Goal: Information Seeking & Learning: Learn about a topic

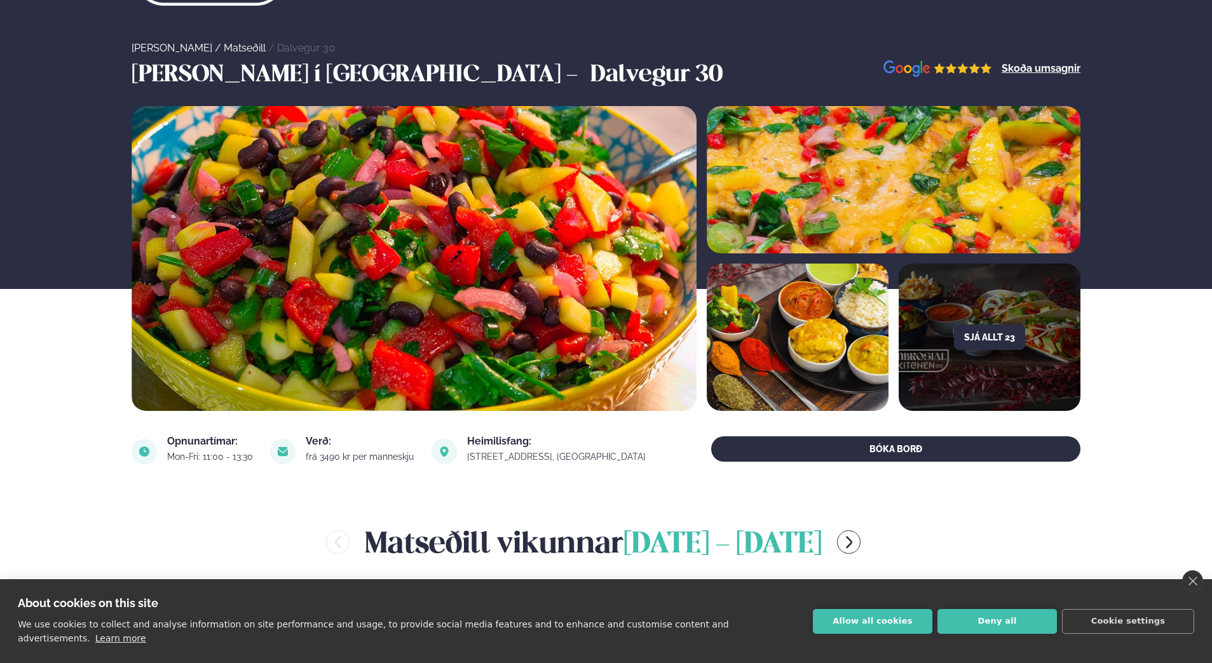
scroll to position [191, 0]
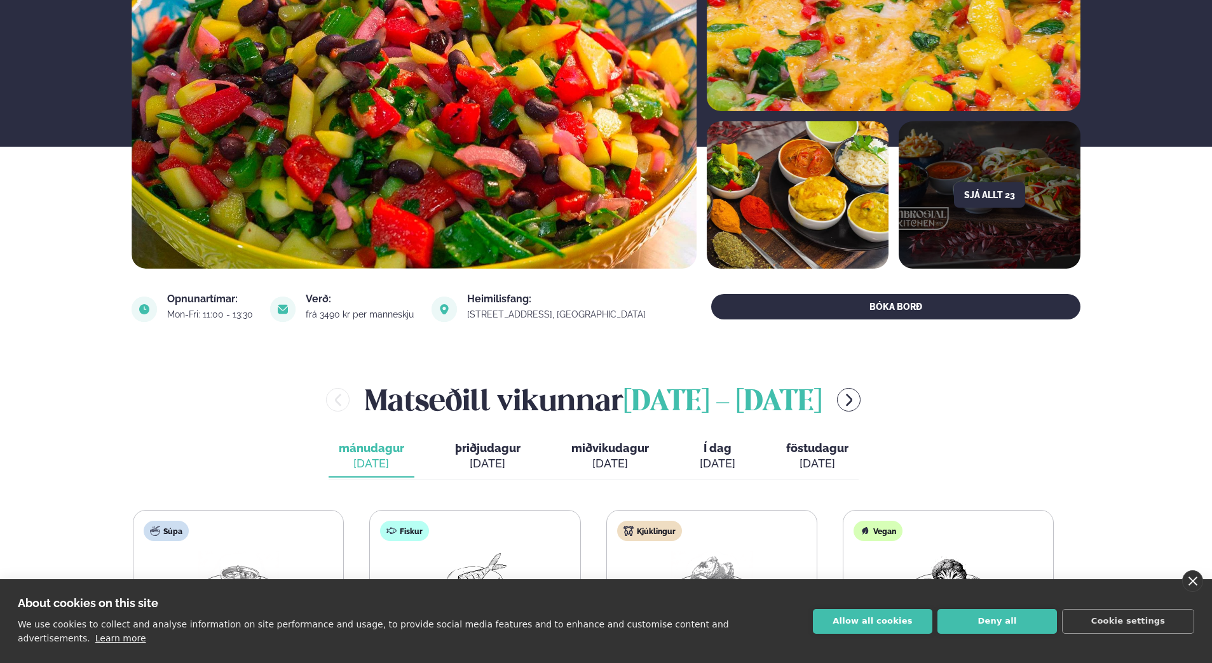
click at [1195, 592] on link "close" at bounding box center [1192, 582] width 21 height 22
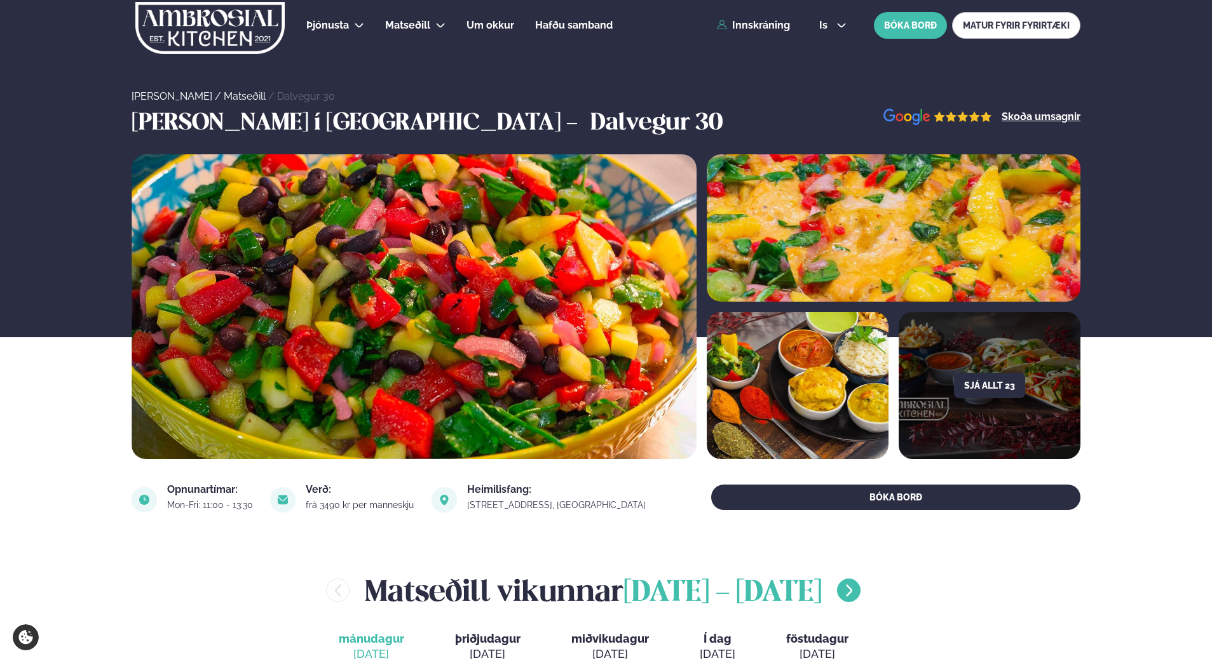
click at [841, 585] on icon "menu-btn-right" at bounding box center [848, 590] width 15 height 15
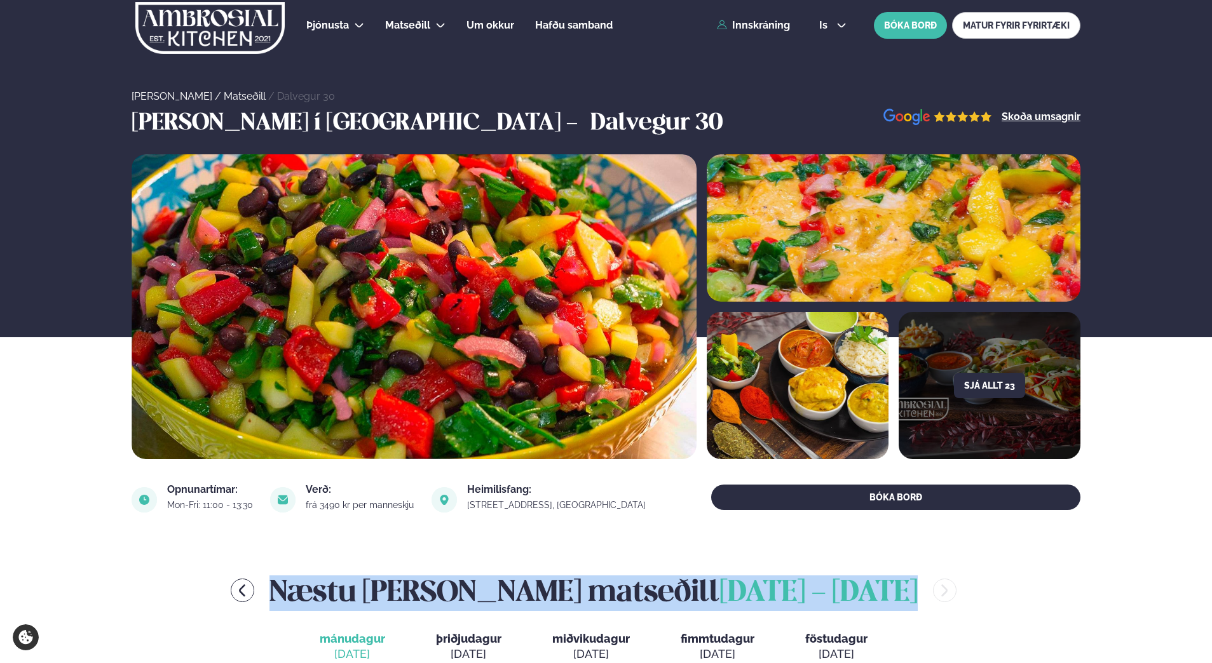
click at [834, 585] on span "júní 30 - júlí 4" at bounding box center [818, 594] width 198 height 28
click at [250, 588] on icon "menu-btn-left" at bounding box center [242, 590] width 15 height 15
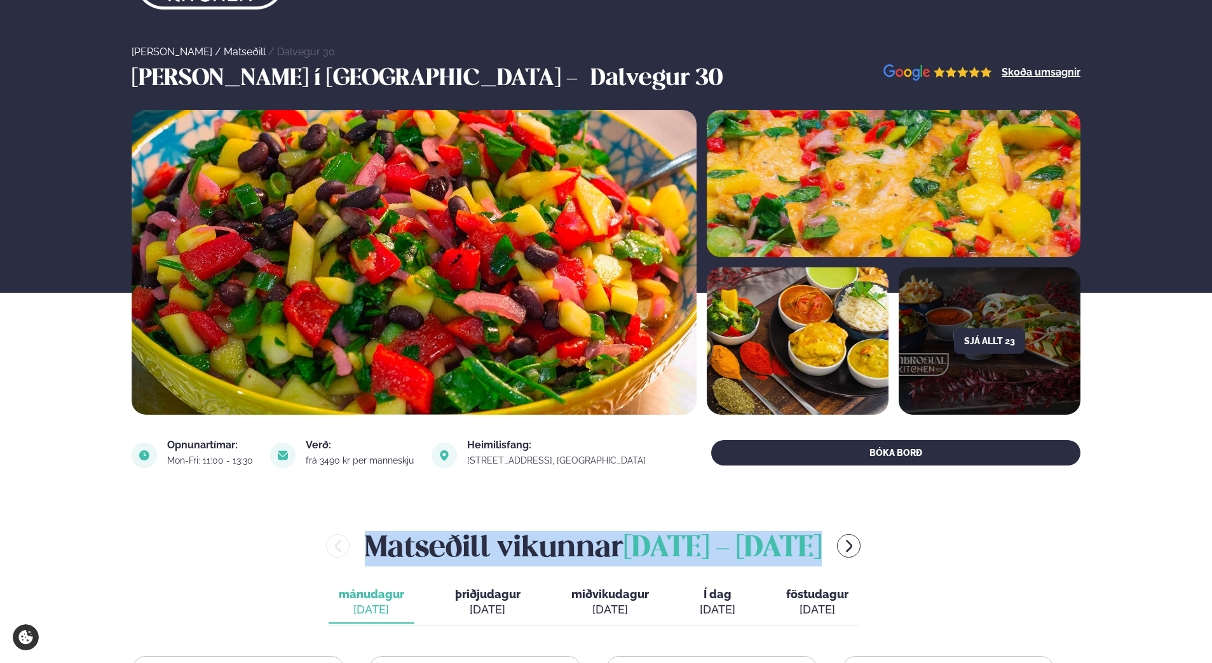
scroll to position [64, 0]
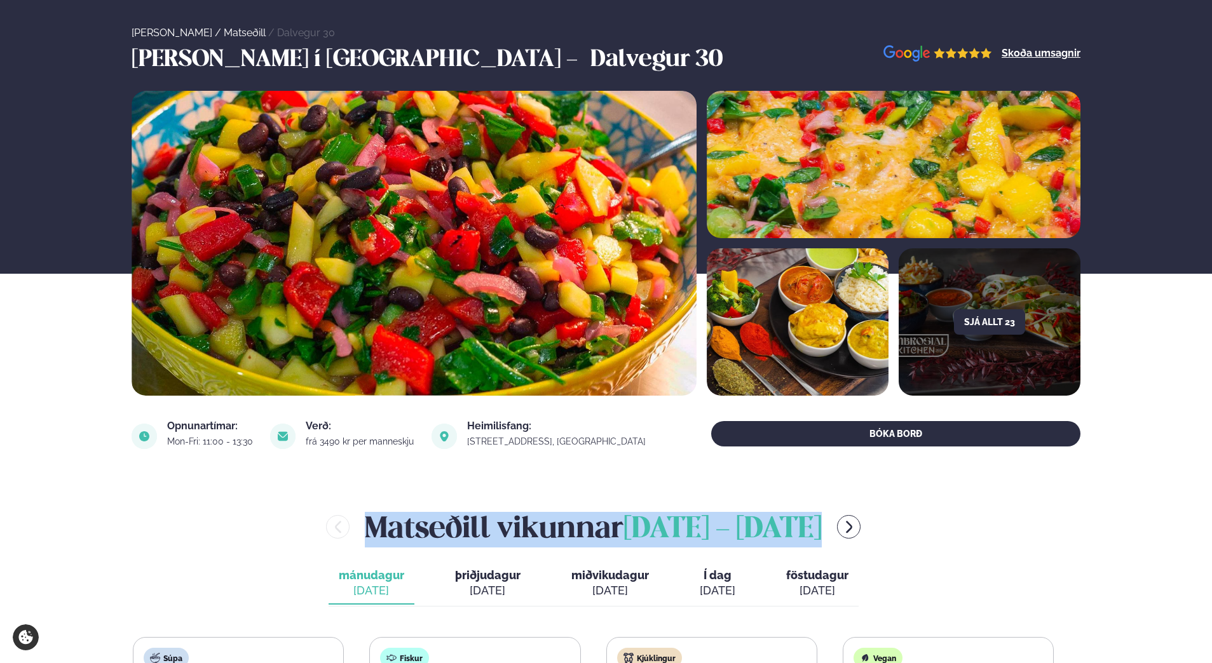
click at [888, 548] on div "Matseðill vikunnar júní 23 - 27" at bounding box center [593, 527] width 923 height 41
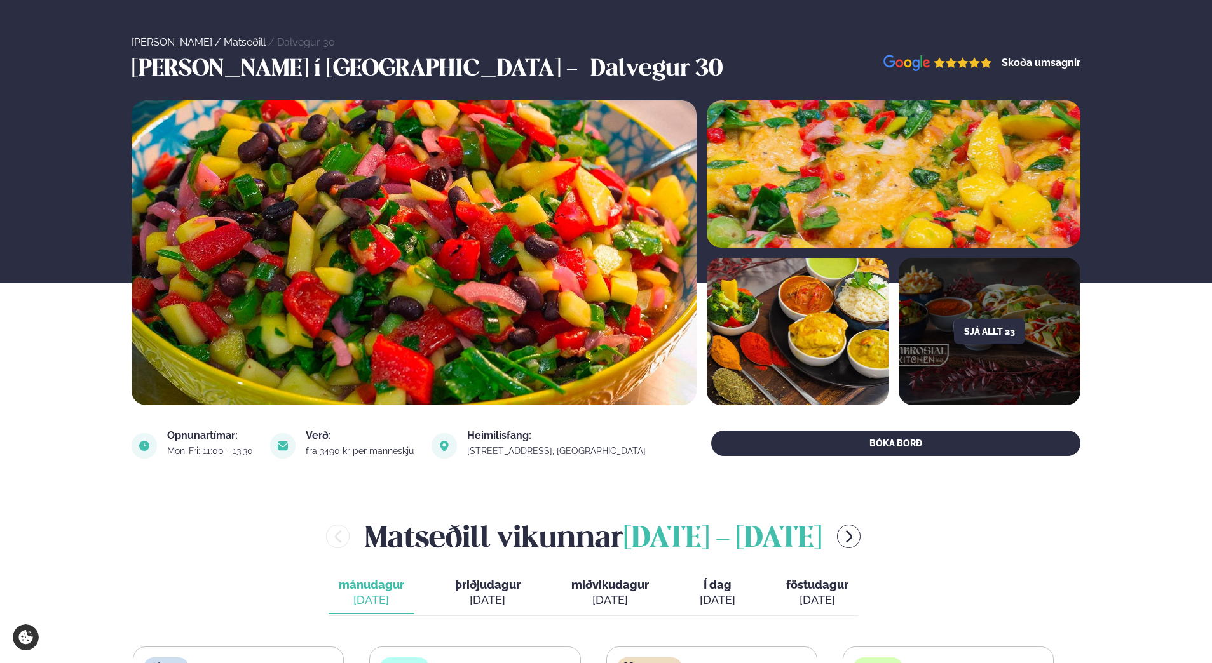
scroll to position [0, 0]
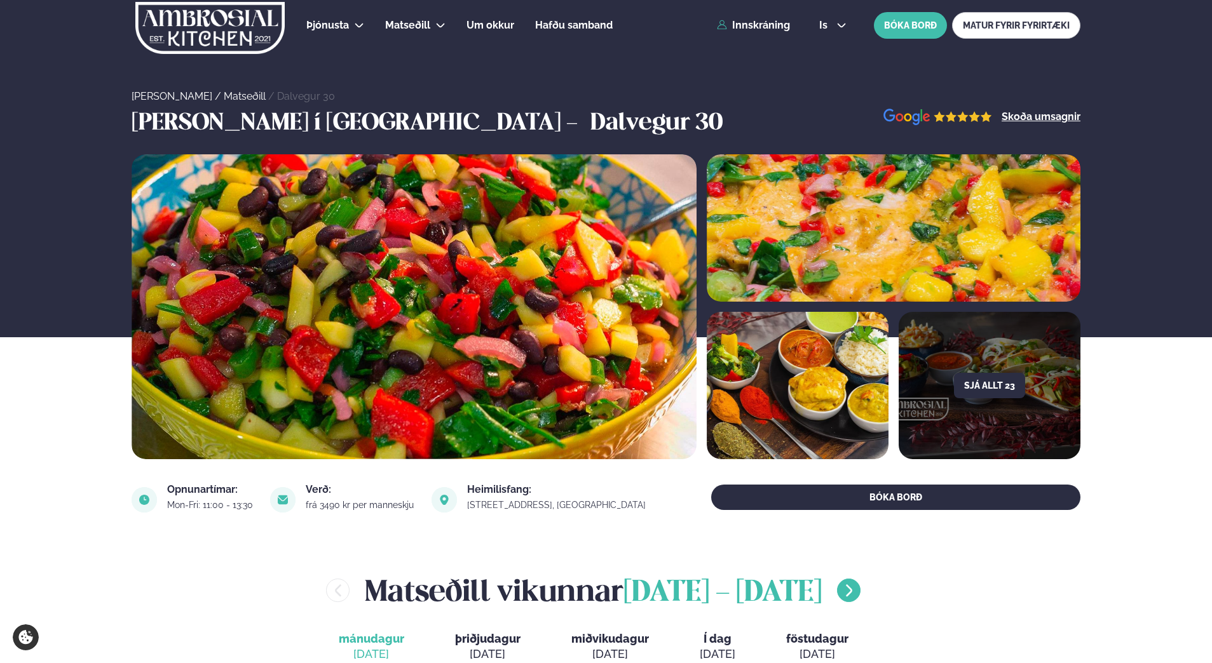
click at [846, 591] on icon "menu-btn-right" at bounding box center [849, 591] width 6 height 12
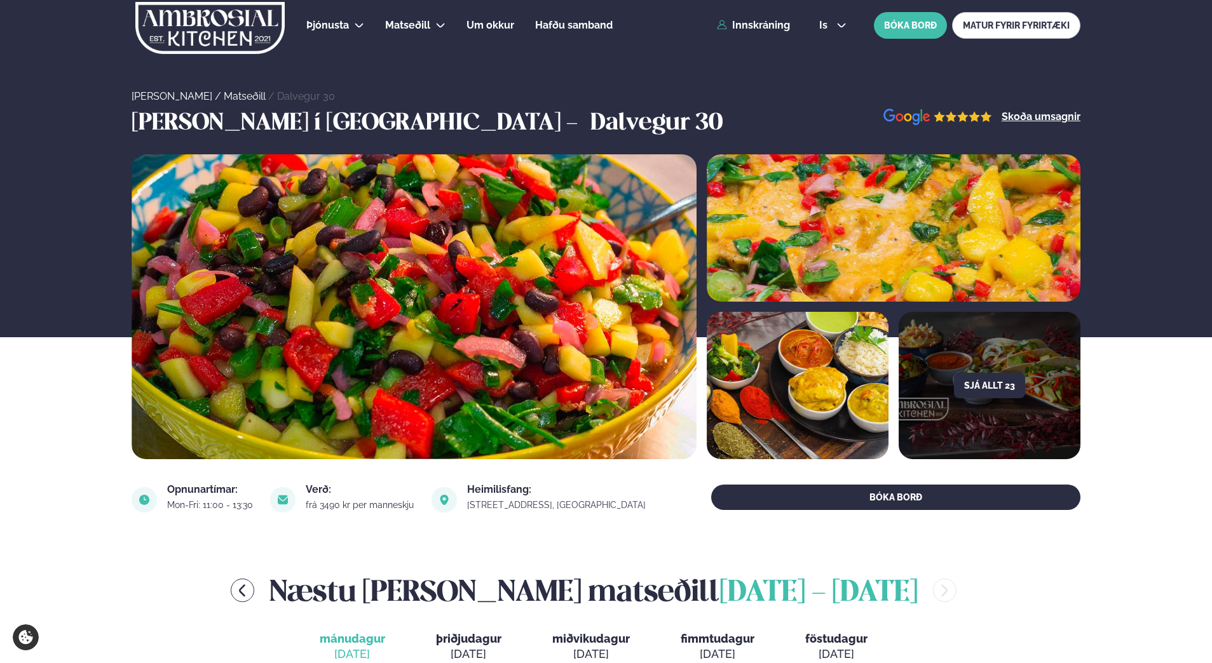
click at [829, 591] on span "júní 30 - júlí 4" at bounding box center [818, 594] width 198 height 28
drag, startPoint x: 829, startPoint y: 591, endPoint x: 948, endPoint y: 565, distance: 121.7
click at [440, 24] on icon at bounding box center [440, 25] width 10 height 10
click at [429, 62] on link "Dalvegur 30" at bounding box center [436, 62] width 64 height 10
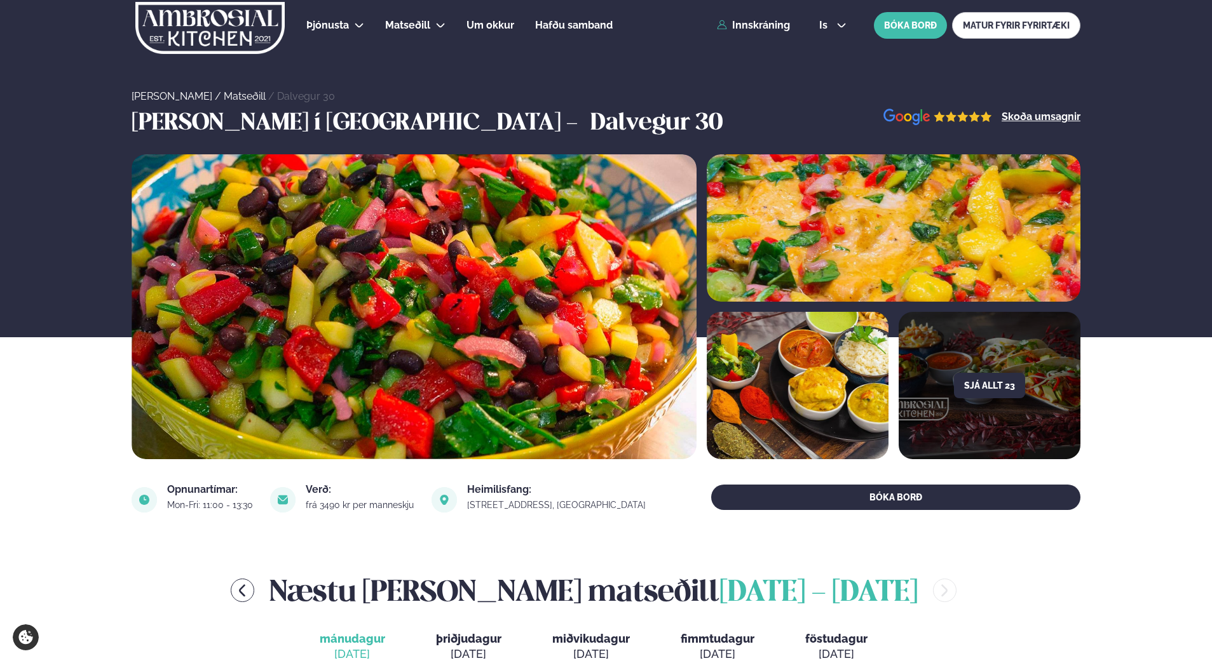
drag, startPoint x: 0, startPoint y: 53, endPoint x: 8, endPoint y: 42, distance: 13.7
click at [1, 51] on div "Heim / Matseðill / Dalvegur 30" at bounding box center [606, 52] width 1212 height 104
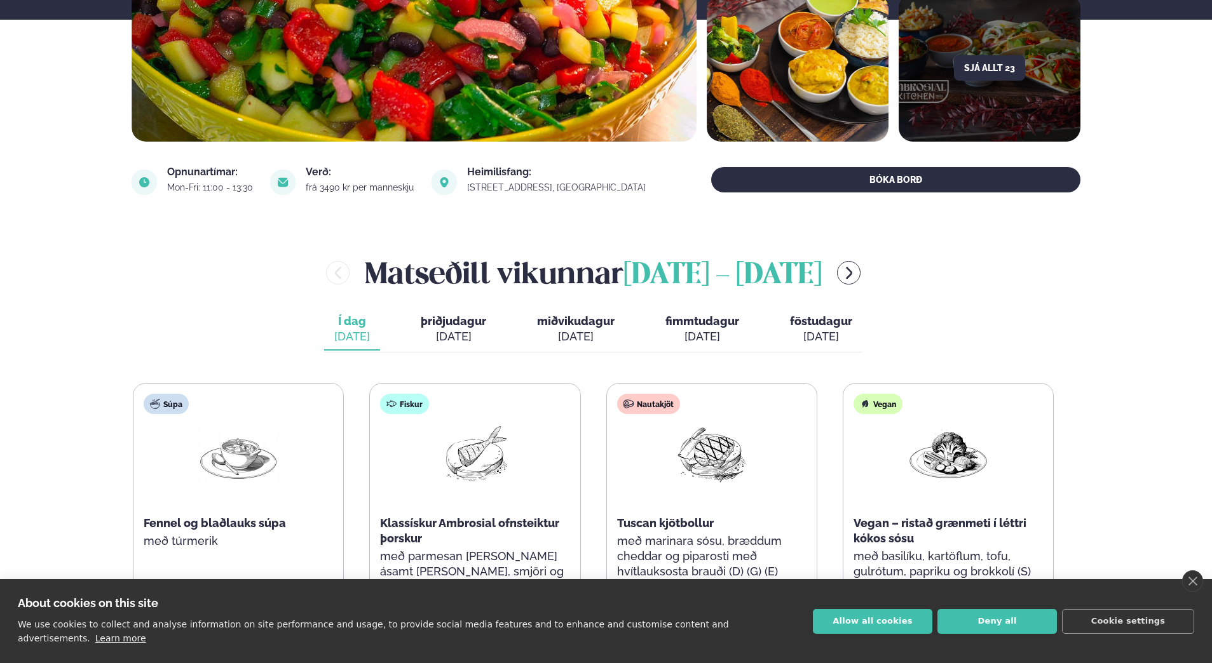
scroll to position [381, 0]
